Goal: Transaction & Acquisition: Purchase product/service

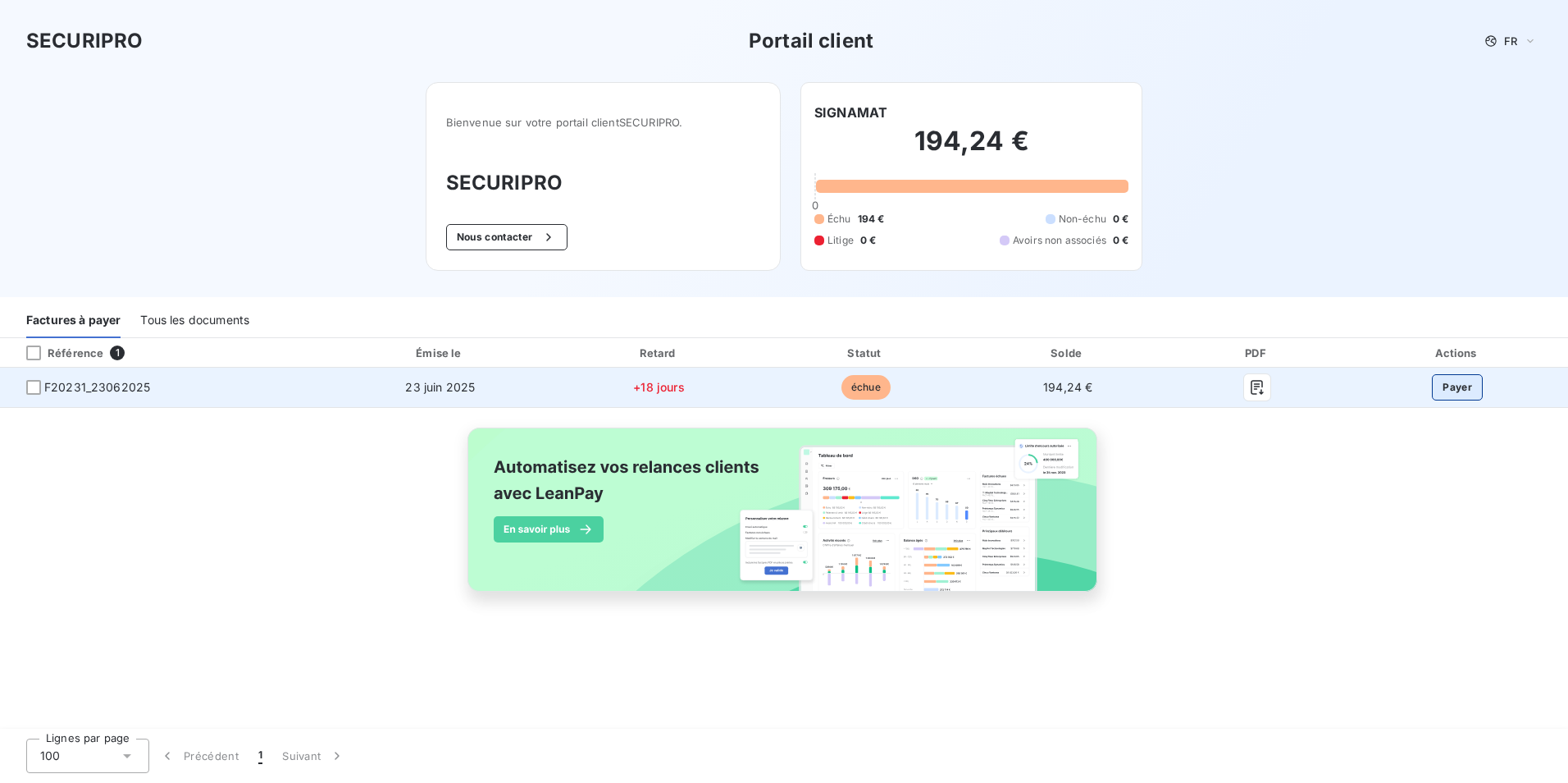
click at [1451, 386] on button "Payer" at bounding box center [1457, 387] width 51 height 26
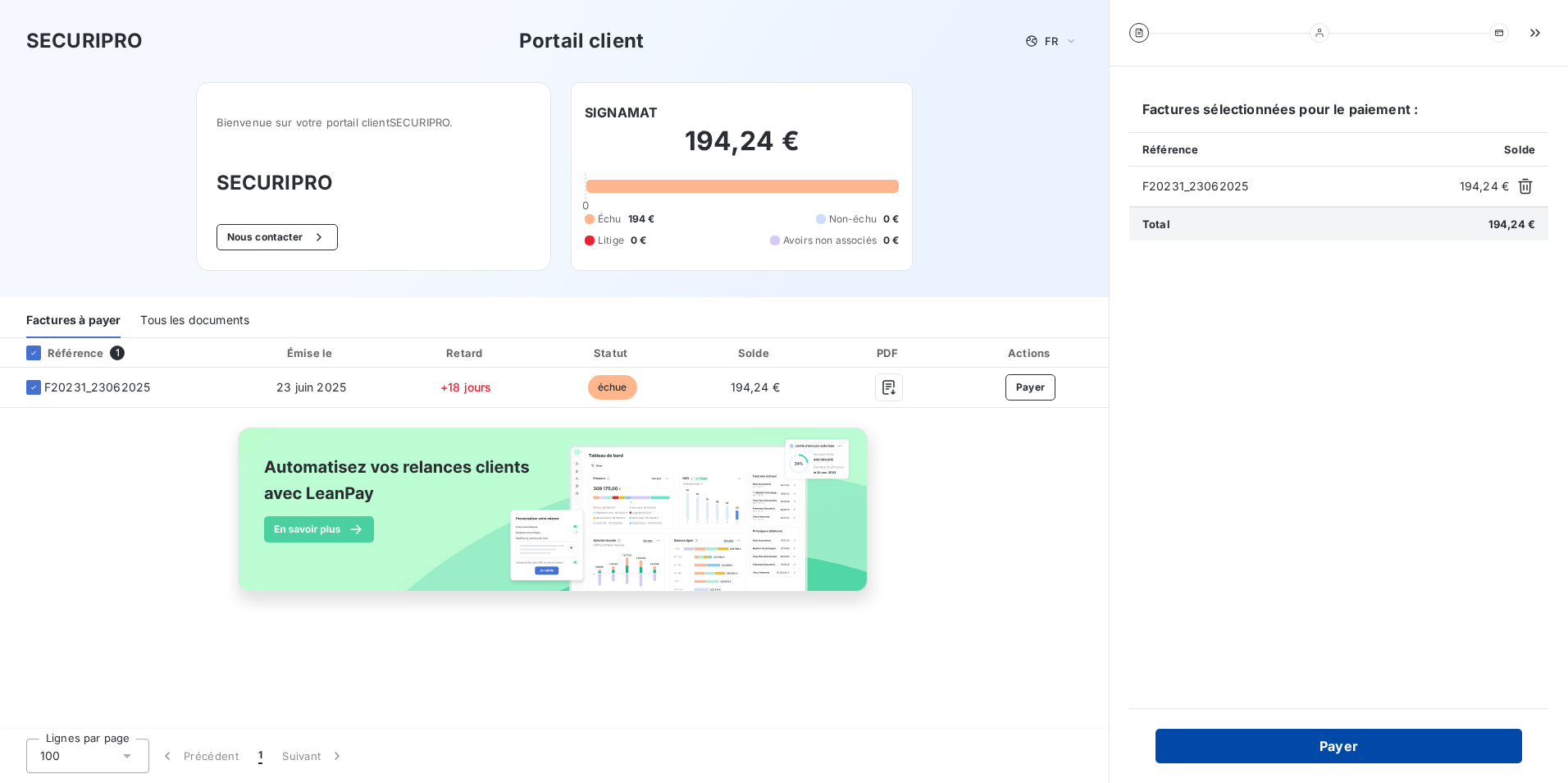
click at [1364, 741] on button "Payer" at bounding box center [1338, 746] width 367 height 34
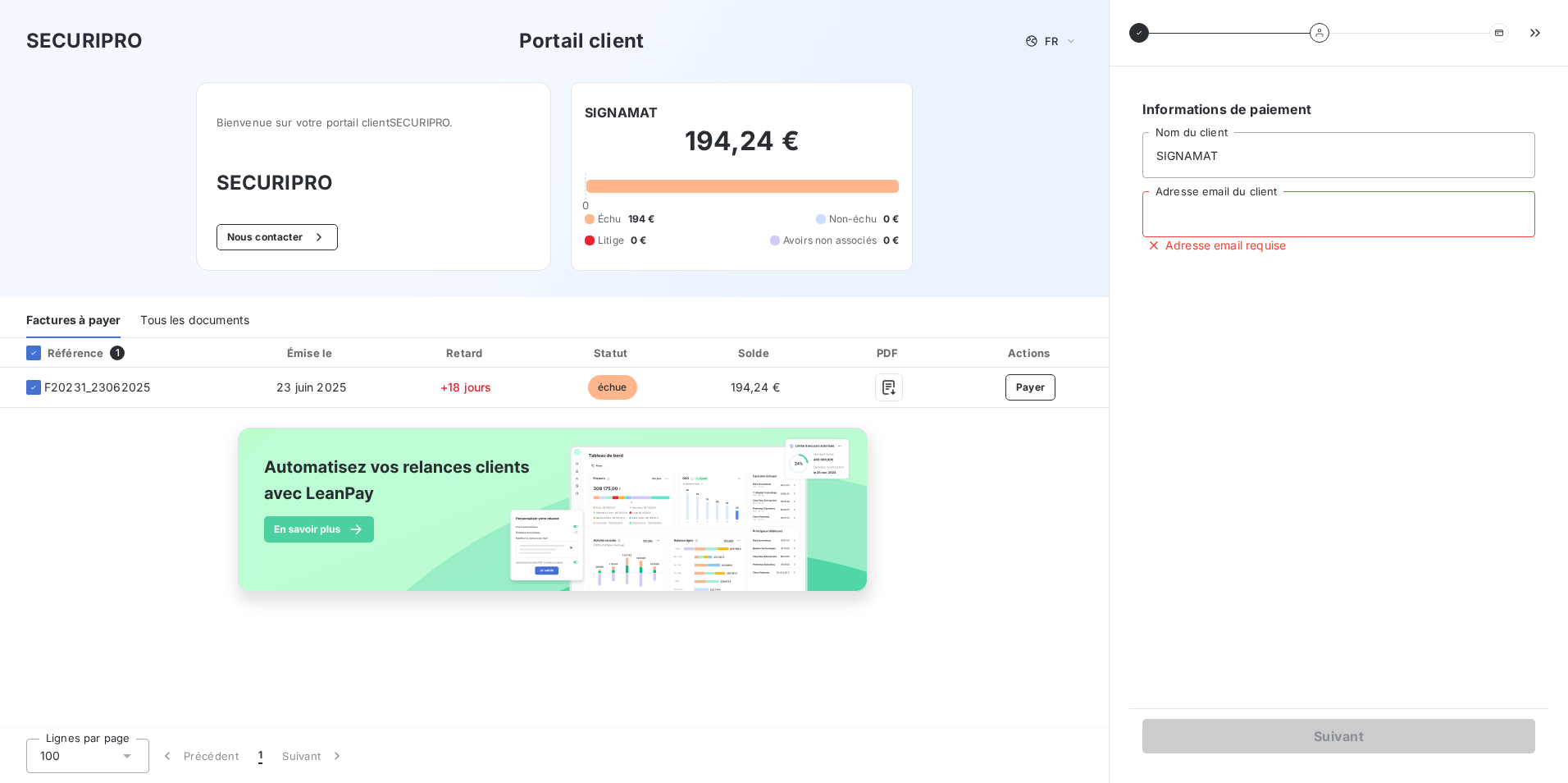
click at [1175, 219] on input "Adresse email du client" at bounding box center [1339, 214] width 393 height 46
type input "[EMAIL_ADDRESS][DOMAIN_NAME]"
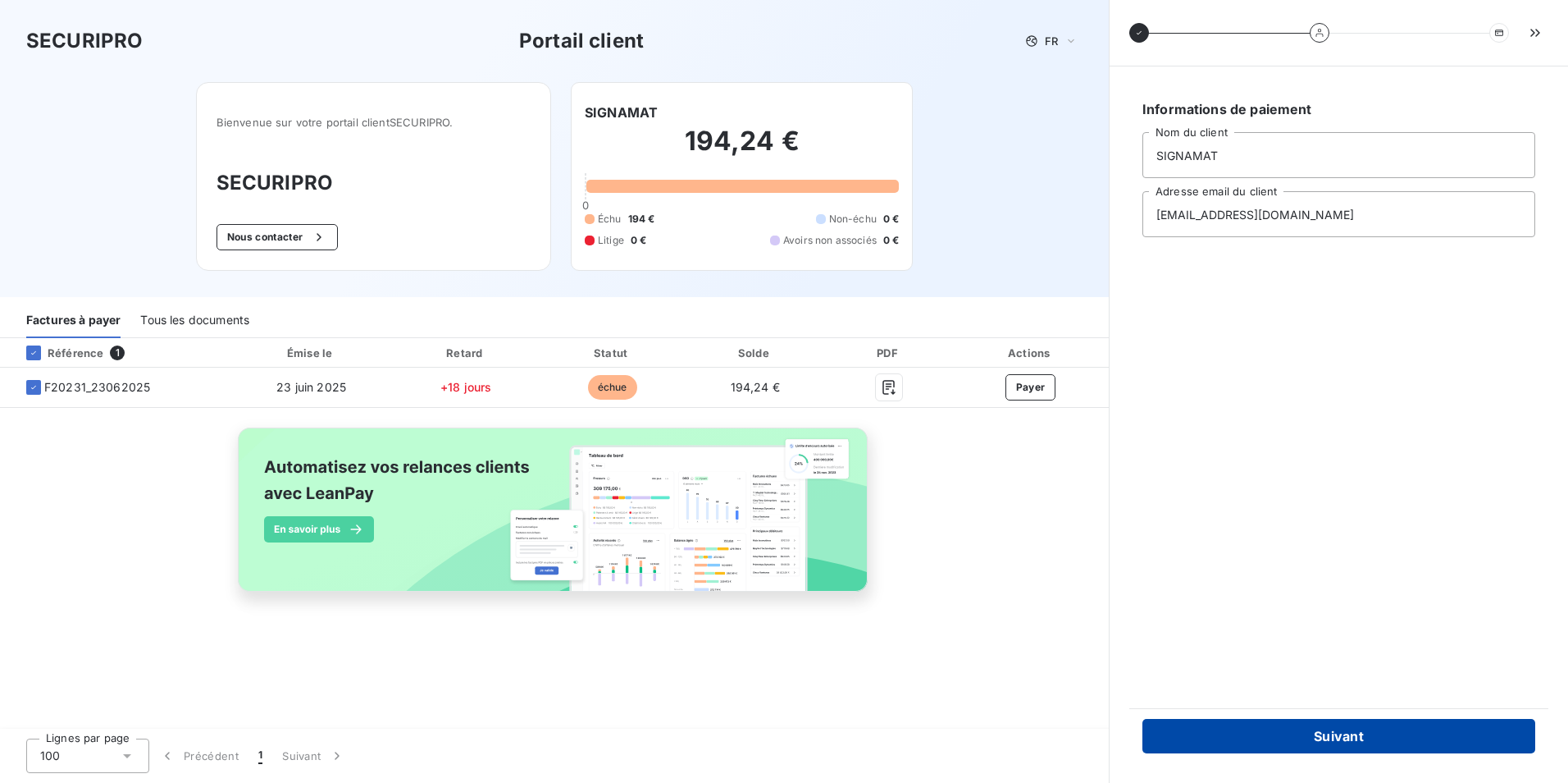
click at [1354, 740] on button "Suivant" at bounding box center [1339, 735] width 393 height 34
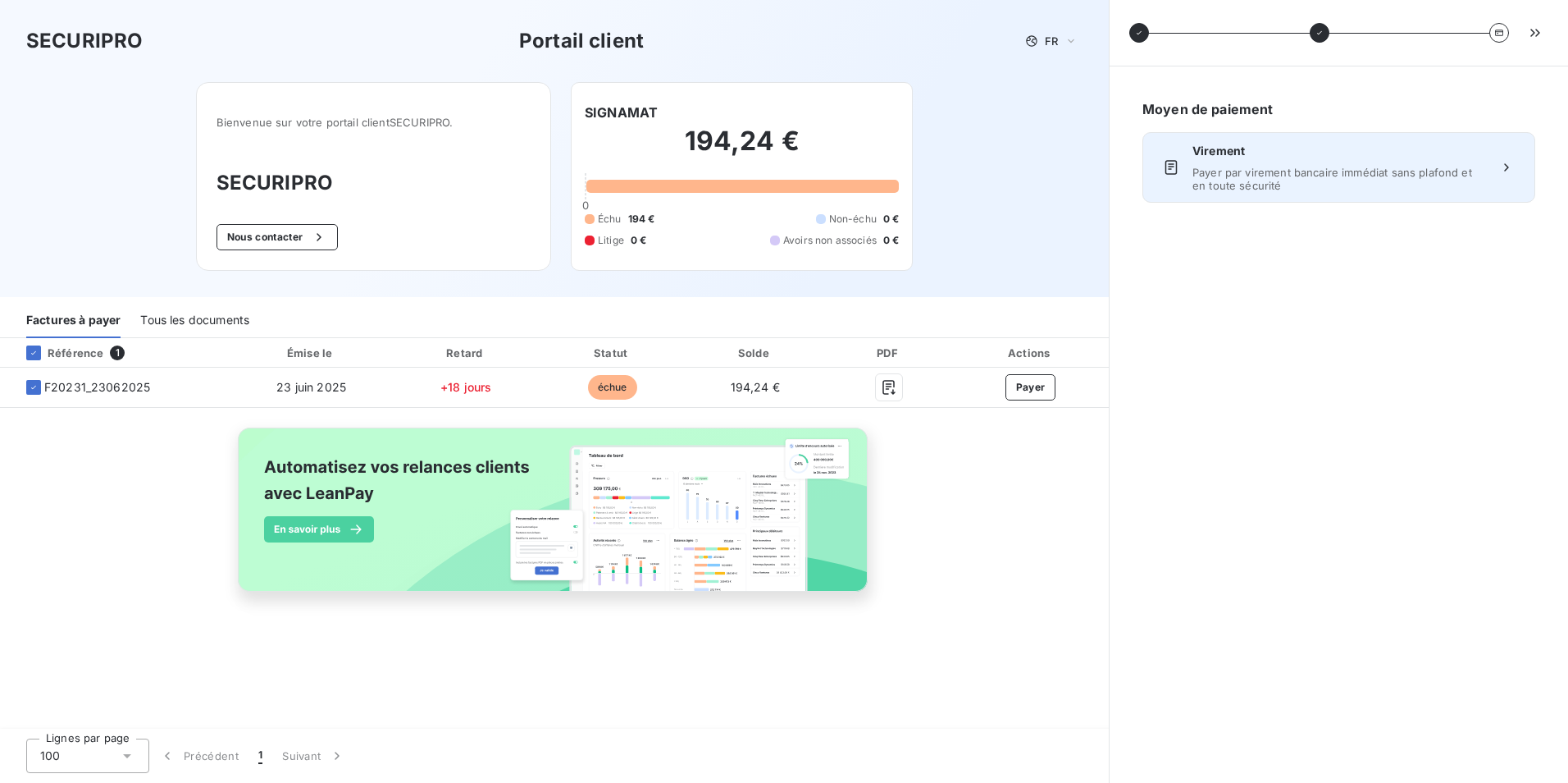
click at [1474, 173] on span "Payer par virement bancaire immédiat sans plafond et en toute sécurité" at bounding box center [1339, 179] width 293 height 26
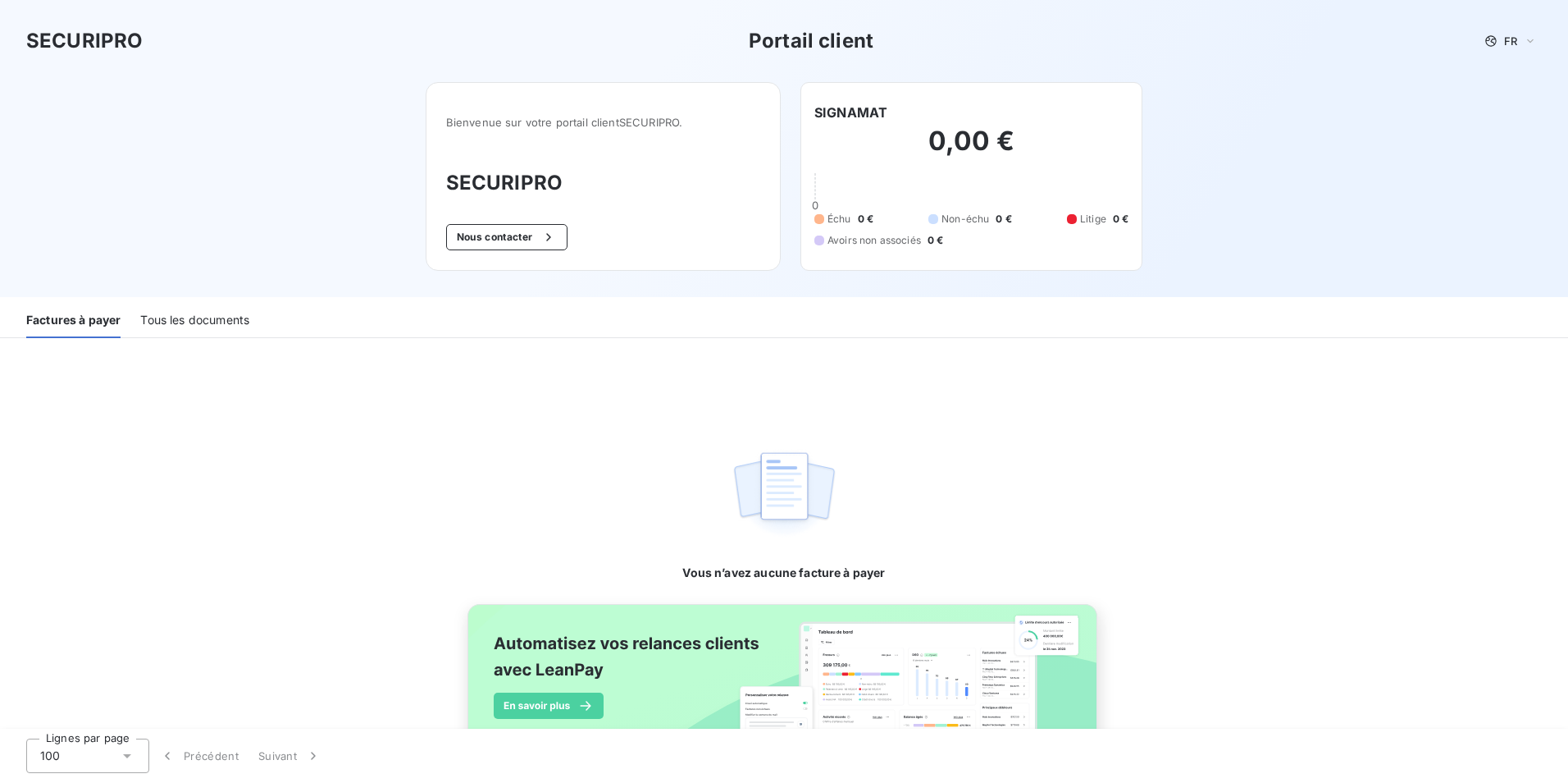
click at [207, 324] on div "Tous les documents" at bounding box center [195, 321] width 109 height 34
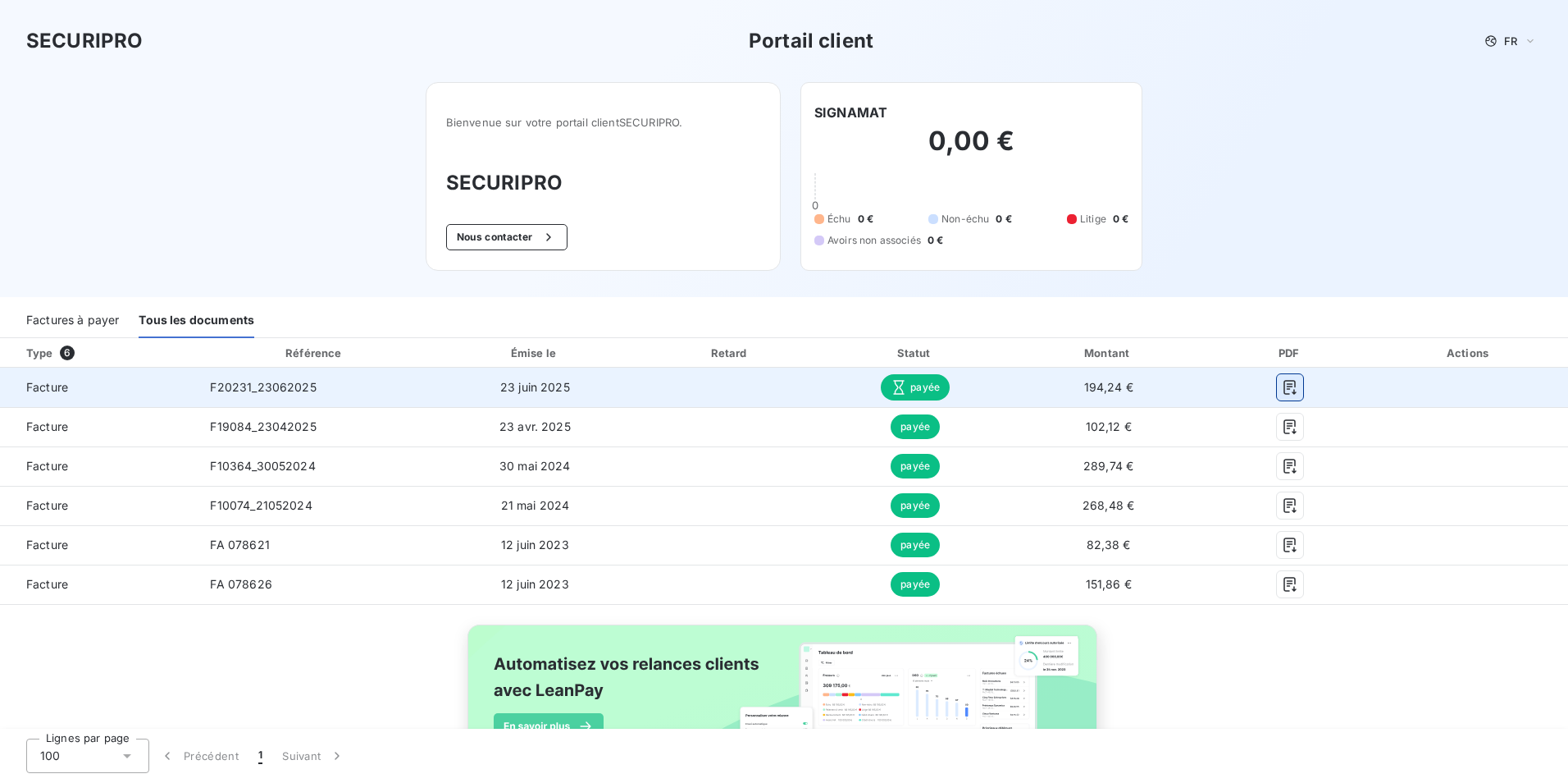
click at [1282, 384] on icon "button" at bounding box center [1290, 386] width 16 height 16
click at [899, 382] on span "payée" at bounding box center [915, 387] width 69 height 26
